Goal: Entertainment & Leisure: Consume media (video, audio)

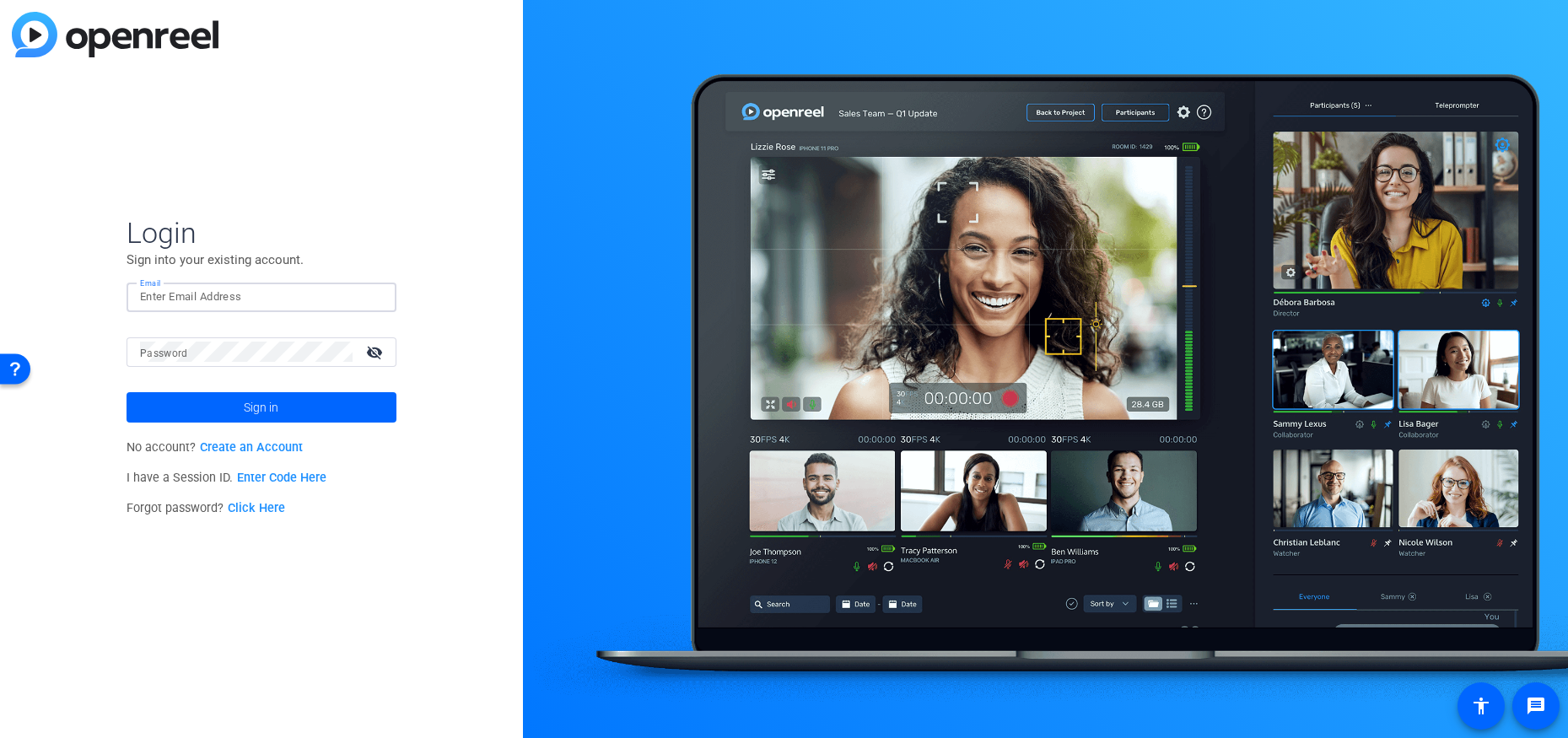
click at [183, 297] on input "Email" at bounding box center [261, 296] width 243 height 20
type input "[EMAIL_ADDRESS][DOMAIN_NAME]"
click at [258, 405] on span "Sign in" at bounding box center [261, 407] width 35 height 42
click at [167, 297] on input "Email" at bounding box center [261, 296] width 243 height 20
type input "javed_a@ssga.com"
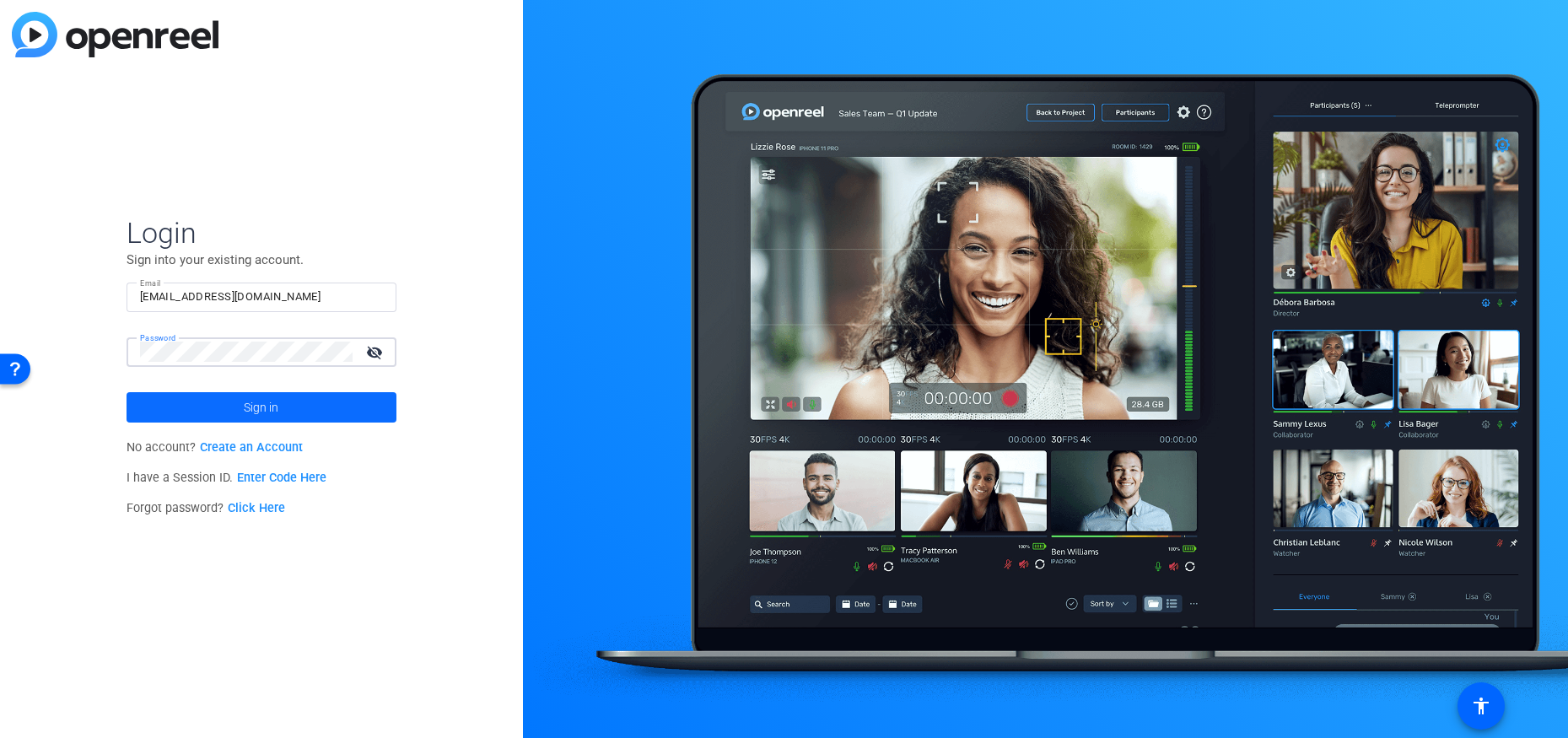
click at [271, 409] on span "Sign in" at bounding box center [261, 407] width 35 height 42
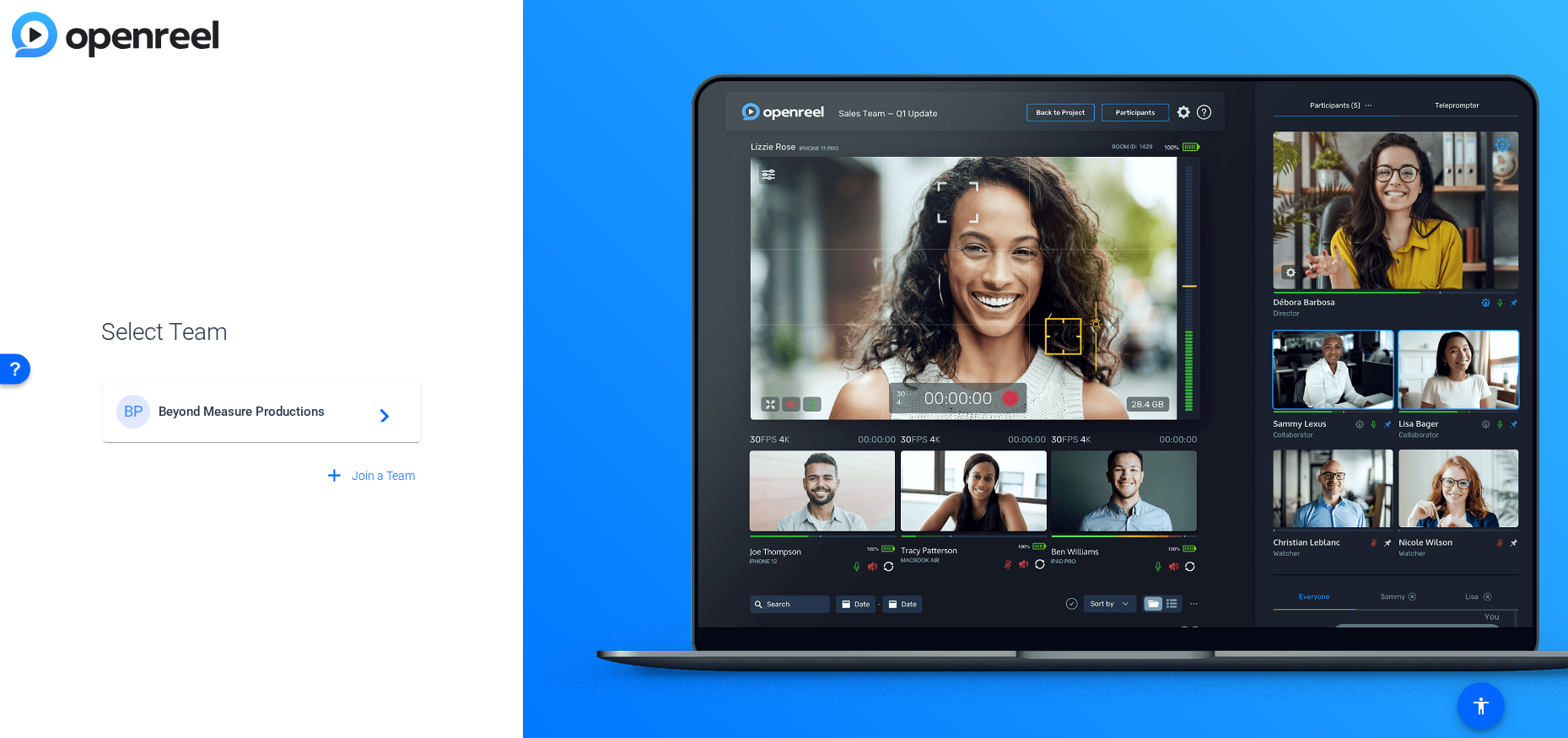
click at [274, 414] on span "Beyond Measure Productions" at bounding box center [263, 412] width 211 height 16
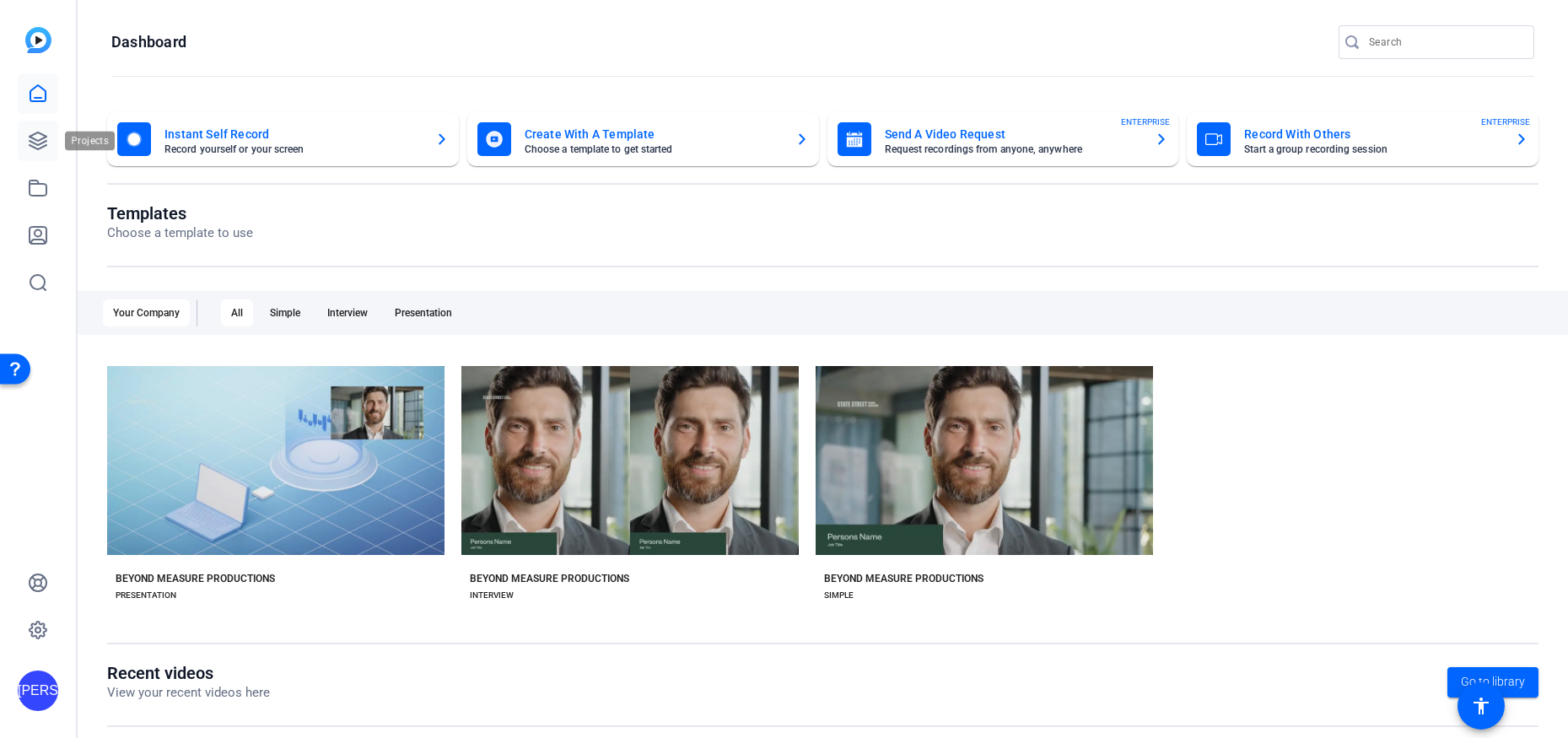
click at [35, 138] on icon at bounding box center [38, 141] width 20 height 20
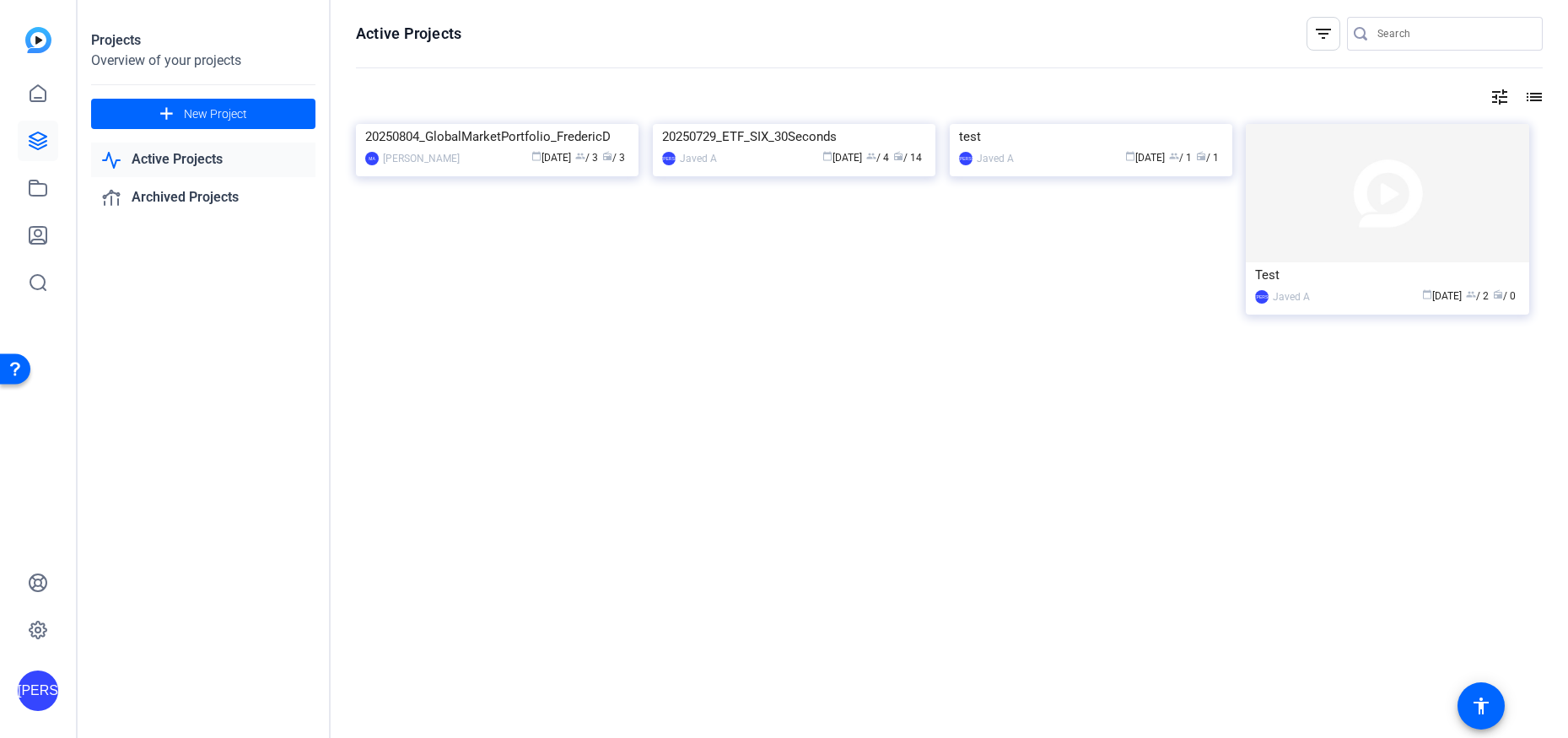
click at [190, 151] on link "Active Projects" at bounding box center [203, 160] width 224 height 35
click at [218, 198] on link "Archived Projects" at bounding box center [203, 198] width 224 height 35
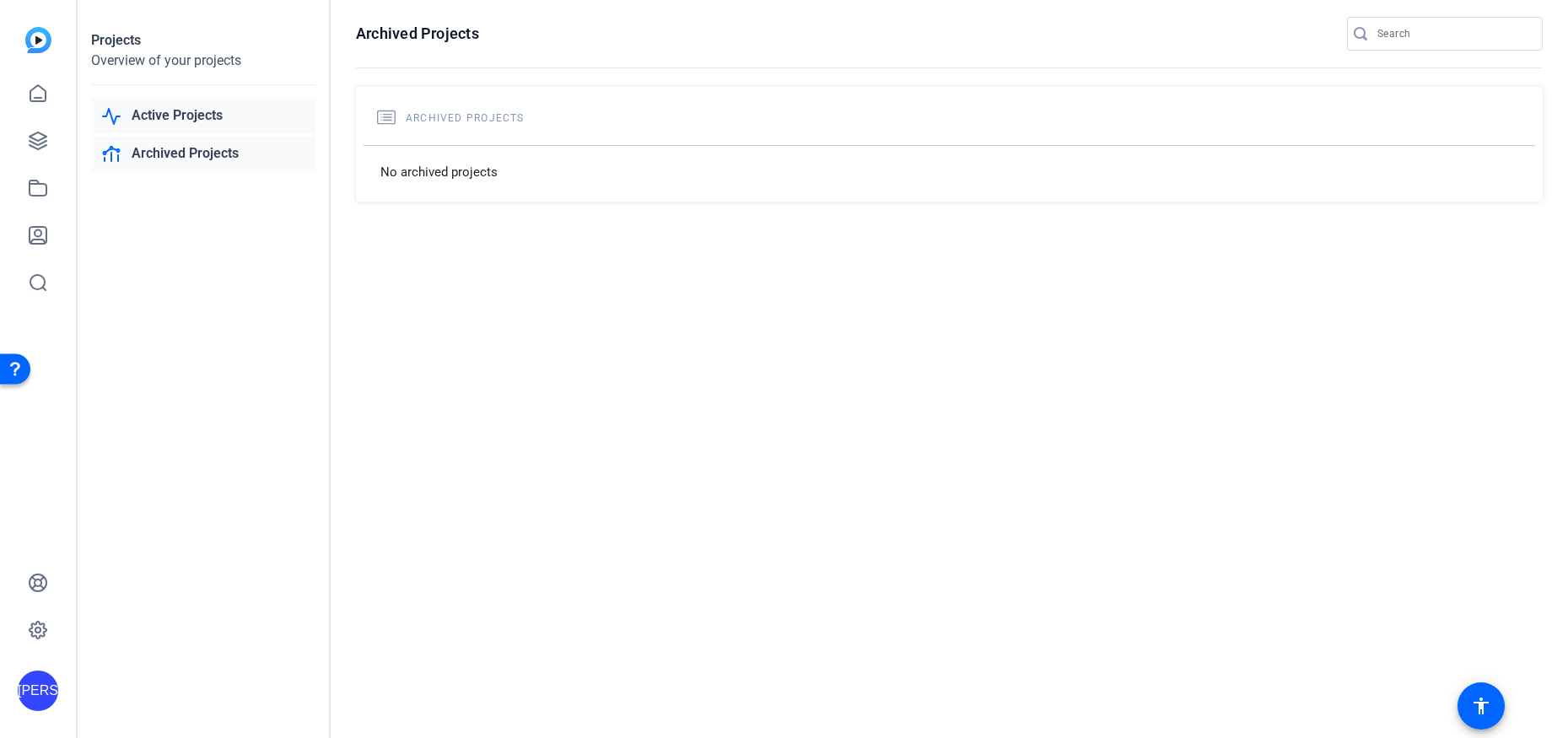
click at [176, 110] on link "Active Projects" at bounding box center [203, 117] width 224 height 35
click at [42, 90] on icon at bounding box center [38, 93] width 20 height 20
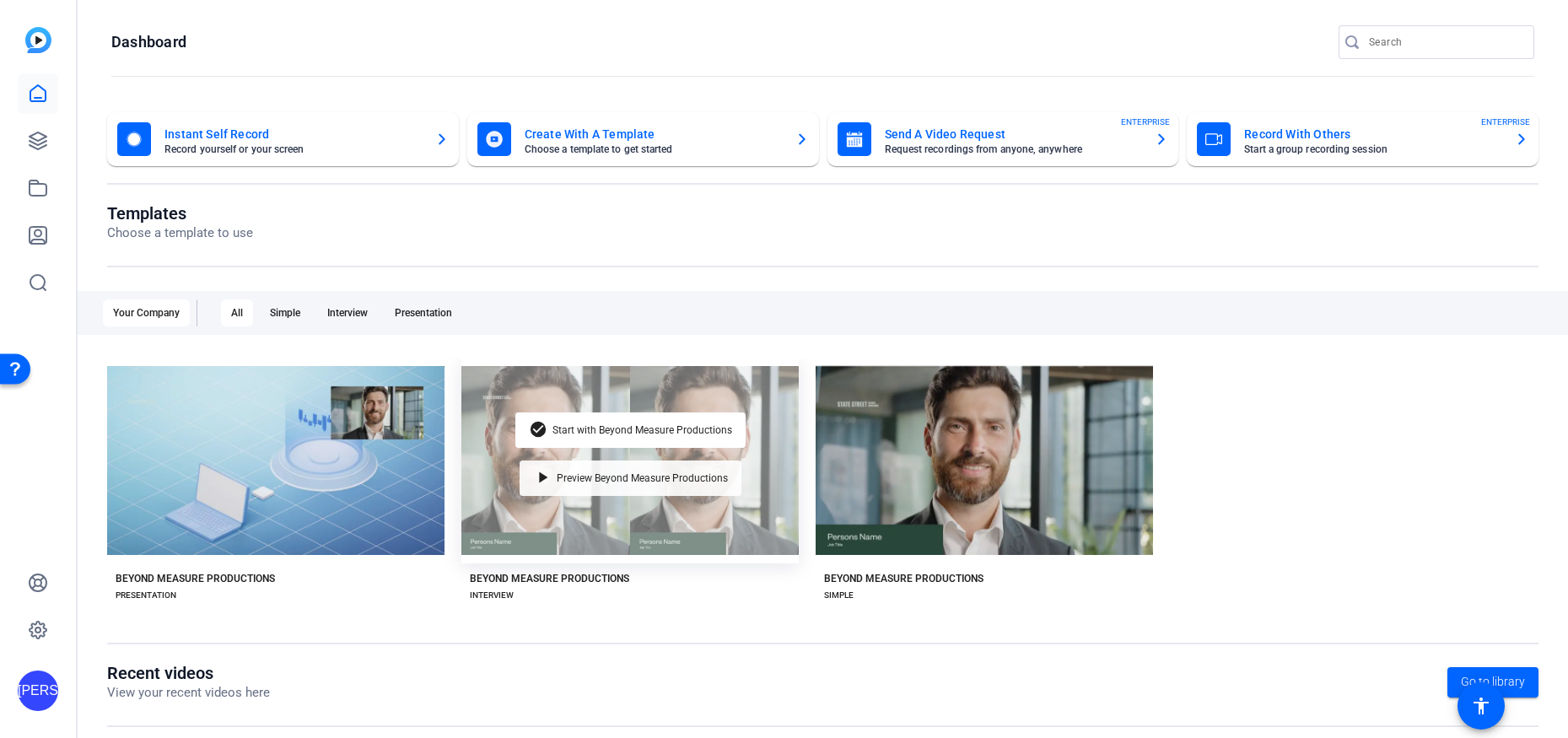
click at [575, 460] on div "play_arrow Preview Beyond Measure Productions" at bounding box center [630, 478] width 221 height 35
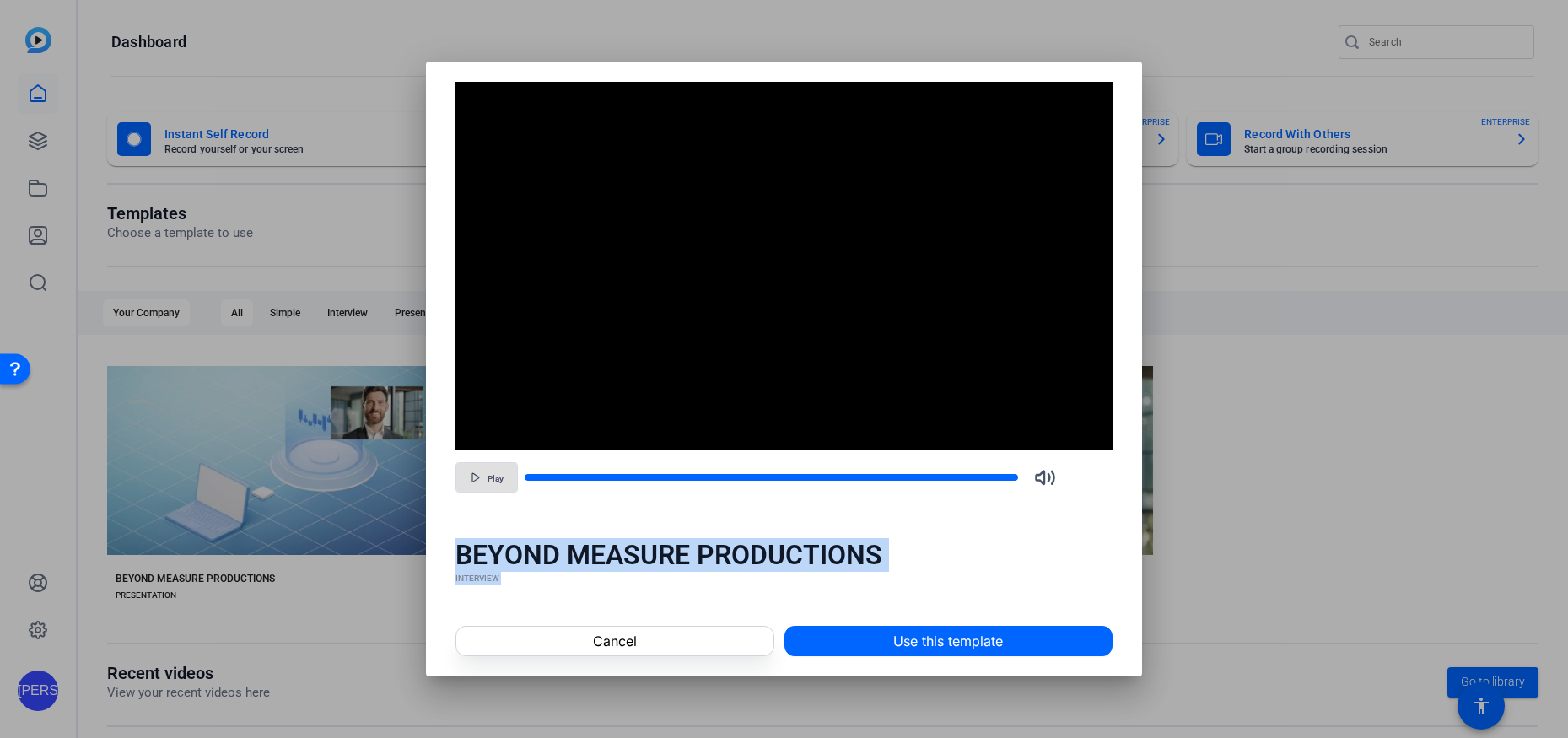
click at [489, 474] on span "Play" at bounding box center [495, 479] width 17 height 10
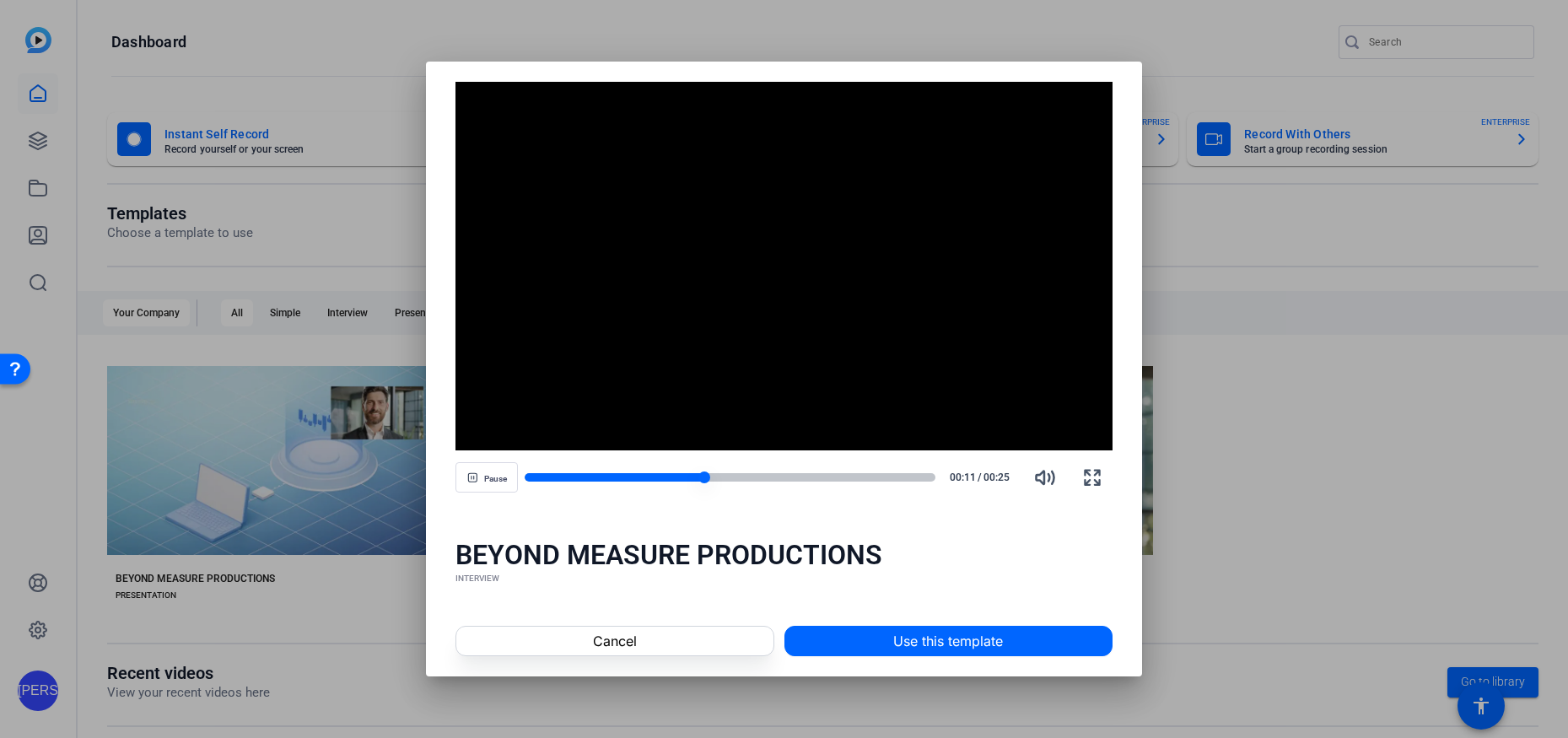
drag, startPoint x: 631, startPoint y: 475, endPoint x: 604, endPoint y: 472, distance: 27.2
click at [604, 473] on div at bounding box center [614, 477] width 180 height 9
drag, startPoint x: 620, startPoint y: 478, endPoint x: 599, endPoint y: 479, distance: 21.0
click at [599, 479] on div at bounding box center [729, 478] width 411 height 12
click at [484, 478] on span "Pause" at bounding box center [495, 479] width 22 height 10
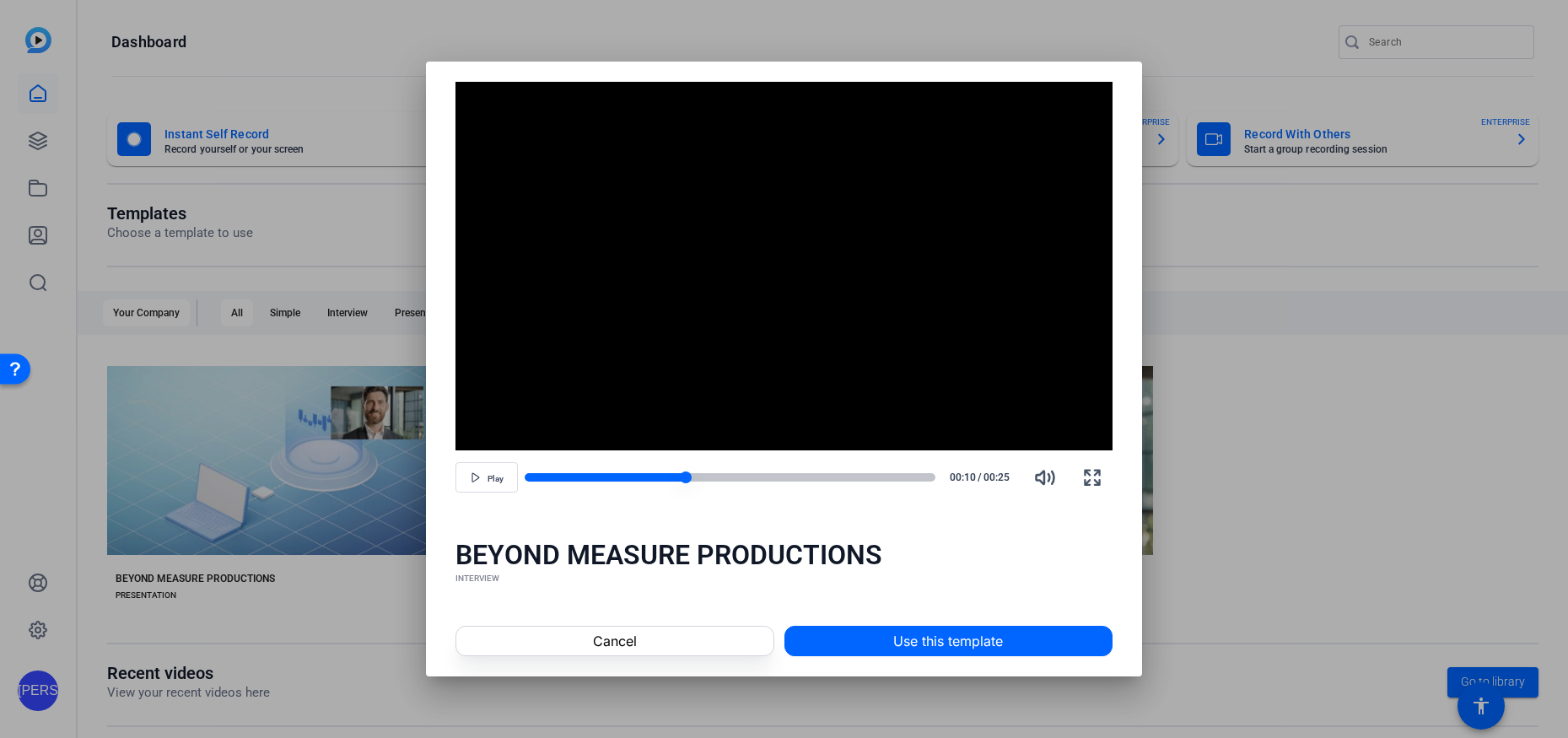
drag, startPoint x: 780, startPoint y: 481, endPoint x: 814, endPoint y: 482, distance: 34.0
click at [814, 482] on div at bounding box center [729, 478] width 411 height 12
drag, startPoint x: 781, startPoint y: 476, endPoint x: 768, endPoint y: 474, distance: 13.2
click at [768, 474] on div at bounding box center [669, 477] width 289 height 9
click at [840, 480] on div at bounding box center [729, 477] width 411 height 9
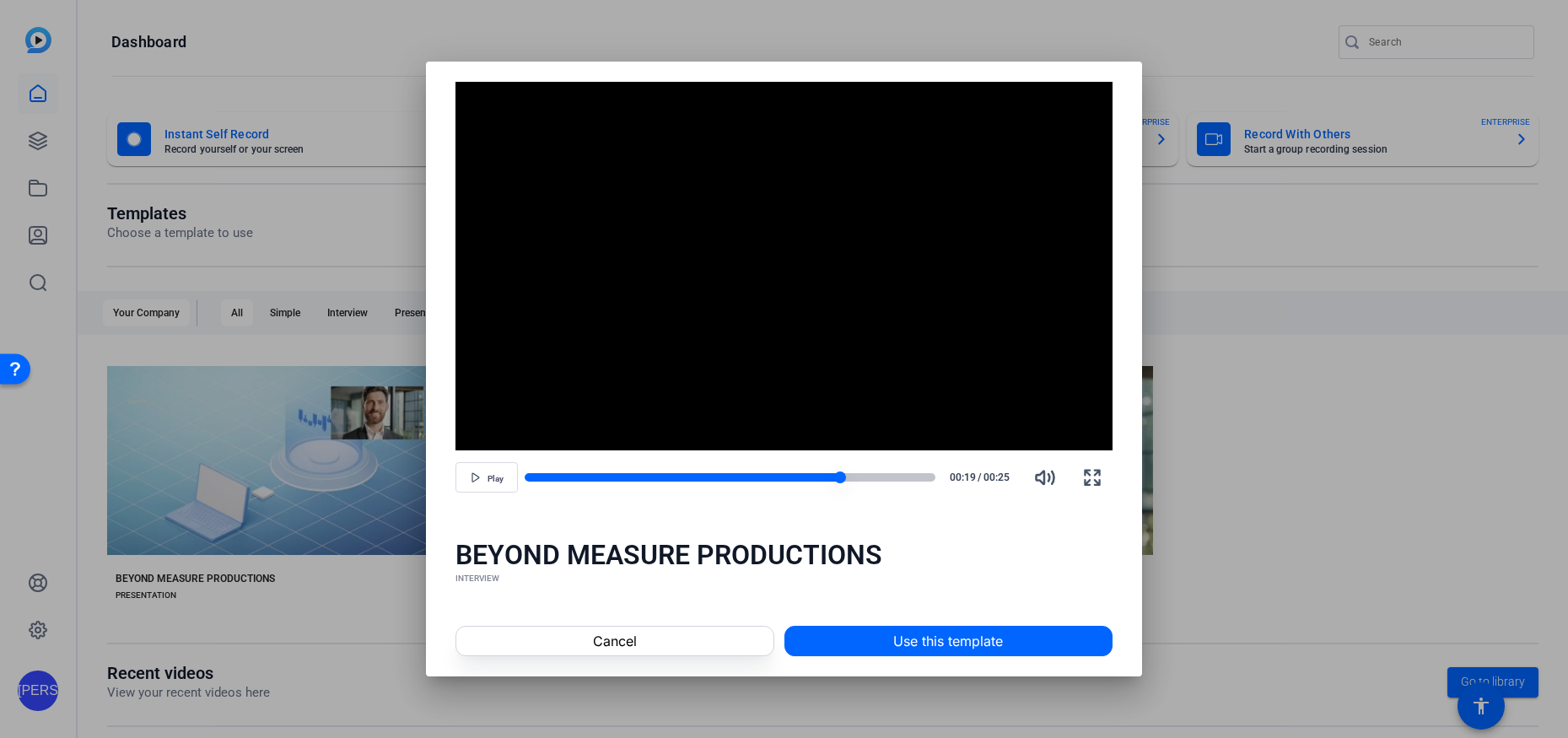
click at [887, 479] on div at bounding box center [729, 477] width 411 height 9
click at [703, 467] on div "Play 00:22 / 00:25" at bounding box center [784, 478] width 657 height 41
click at [676, 478] on div at bounding box center [705, 477] width 362 height 9
click at [630, 477] on div at bounding box center [599, 477] width 150 height 9
click at [616, 476] on div at bounding box center [577, 477] width 106 height 9
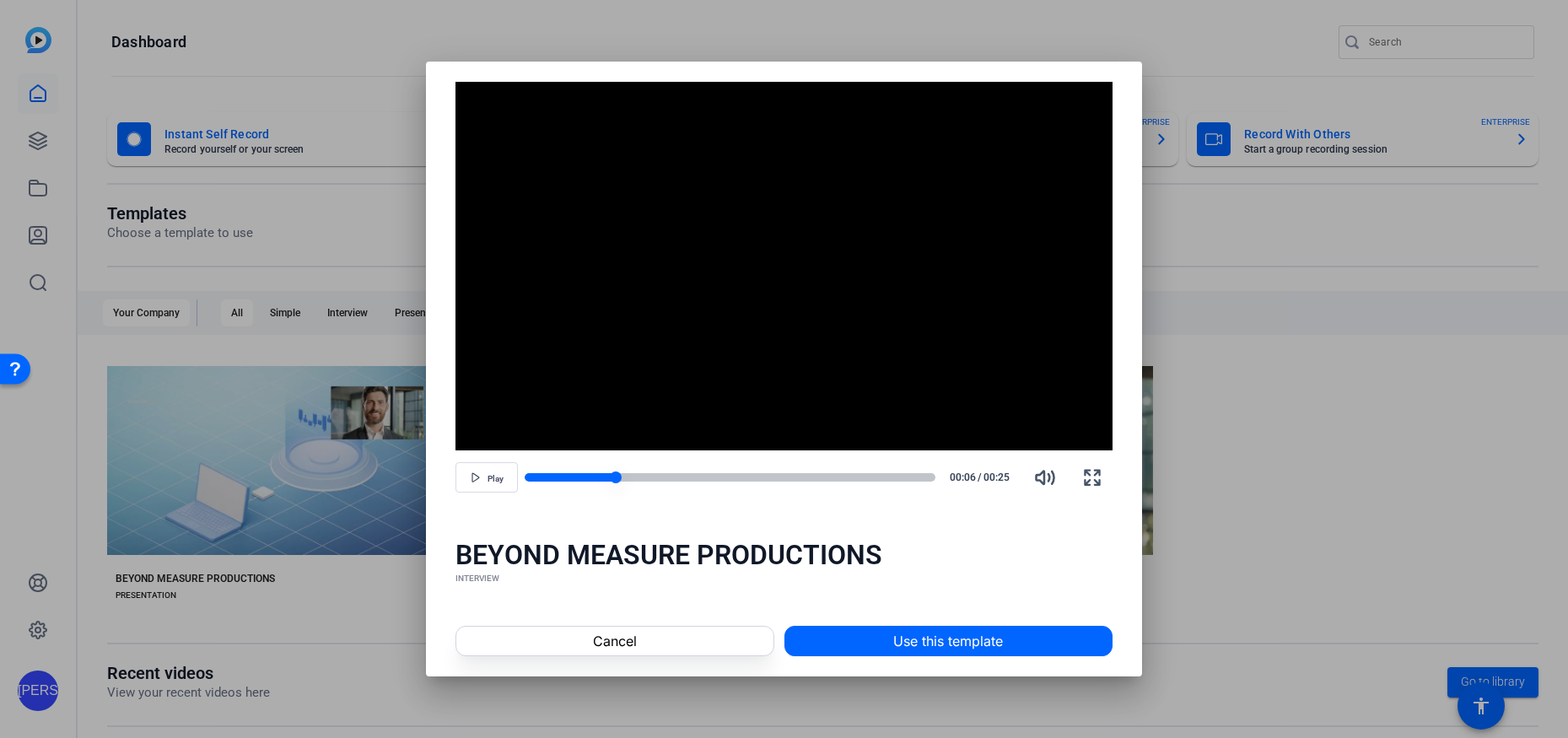
click at [596, 475] on div at bounding box center [570, 477] width 91 height 9
click at [480, 486] on span "button" at bounding box center [486, 478] width 61 height 41
click at [482, 485] on span "button" at bounding box center [486, 478] width 61 height 41
click at [1266, 484] on div at bounding box center [784, 369] width 1568 height 738
